Goal: Task Accomplishment & Management: Complete application form

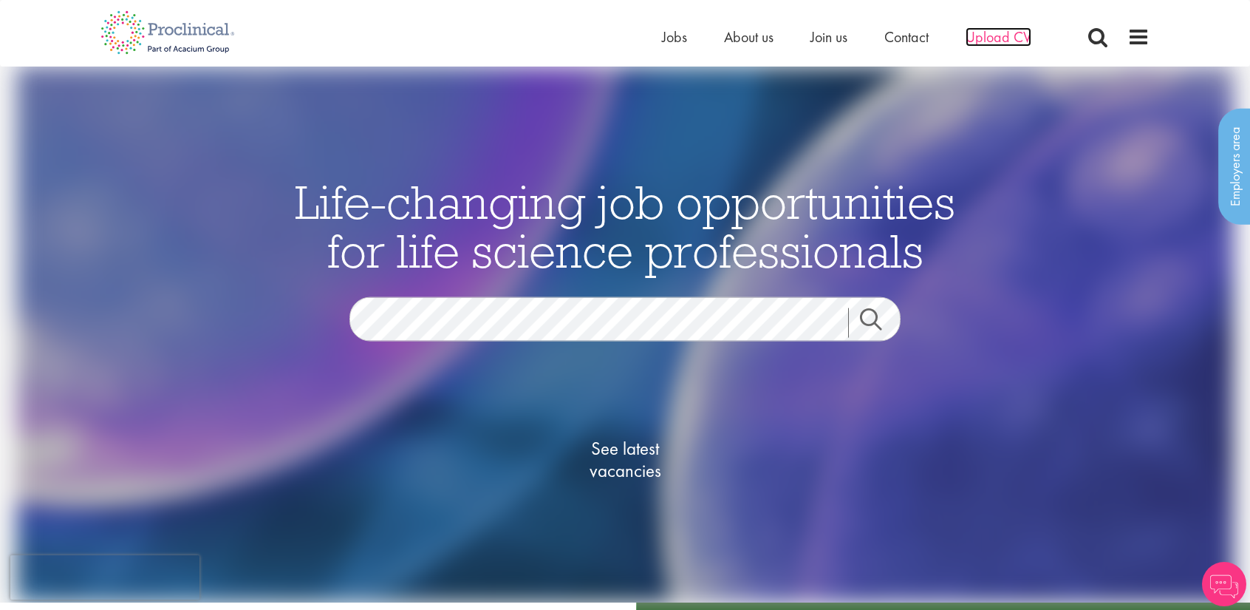
click at [992, 40] on span "Upload CV" at bounding box center [999, 36] width 66 height 19
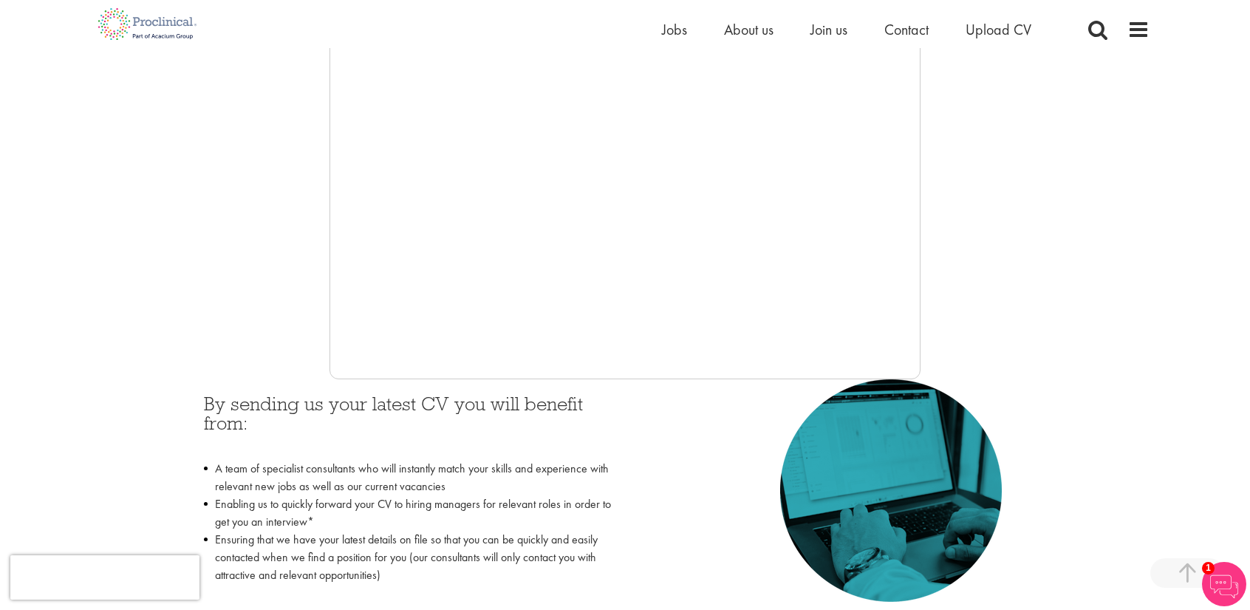
scroll to position [369, 0]
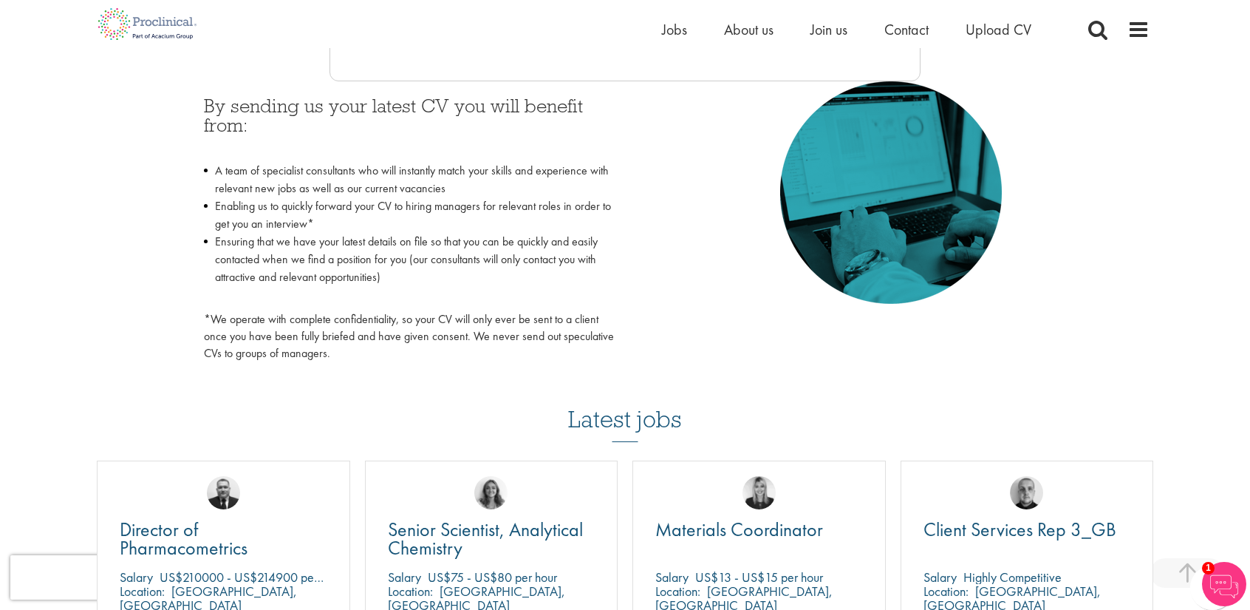
scroll to position [813, 0]
